Goal: Communication & Community: Answer question/provide support

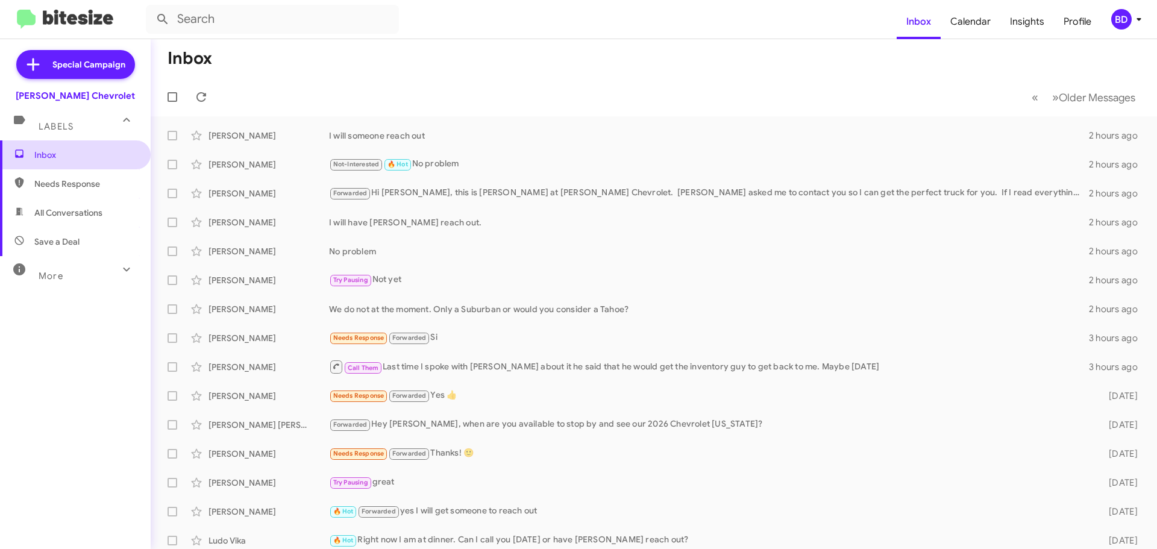
click at [63, 151] on span "Inbox" at bounding box center [85, 155] width 102 height 12
click at [67, 209] on span "All Conversations" at bounding box center [68, 213] width 68 height 12
type input "in:all-conversations"
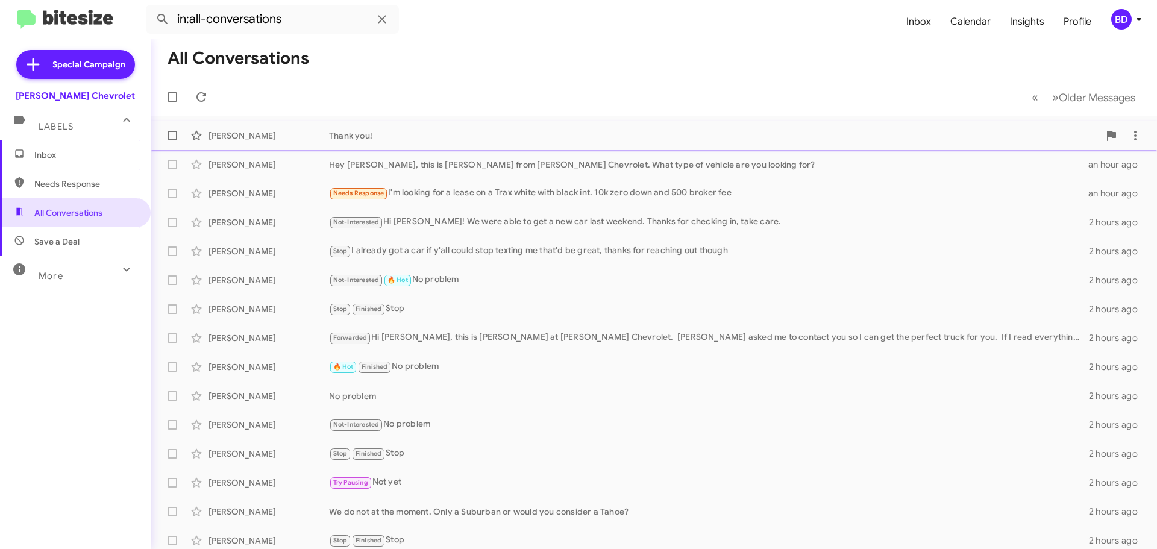
click at [350, 132] on div "Thank you!" at bounding box center [714, 136] width 770 height 12
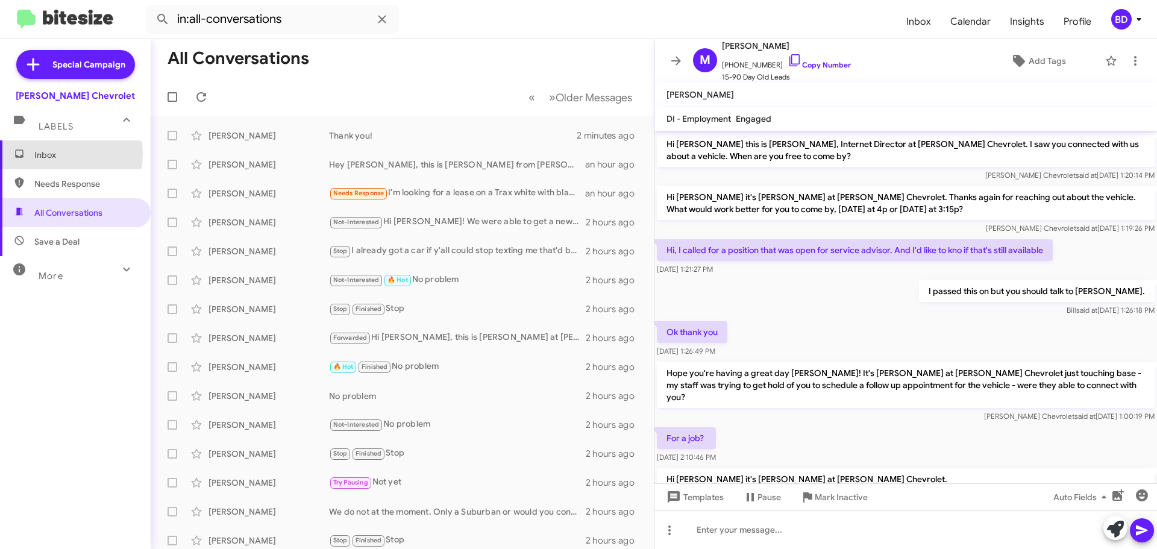
click at [37, 154] on span "Inbox" at bounding box center [85, 155] width 102 height 12
